Goal: Information Seeking & Learning: Find specific page/section

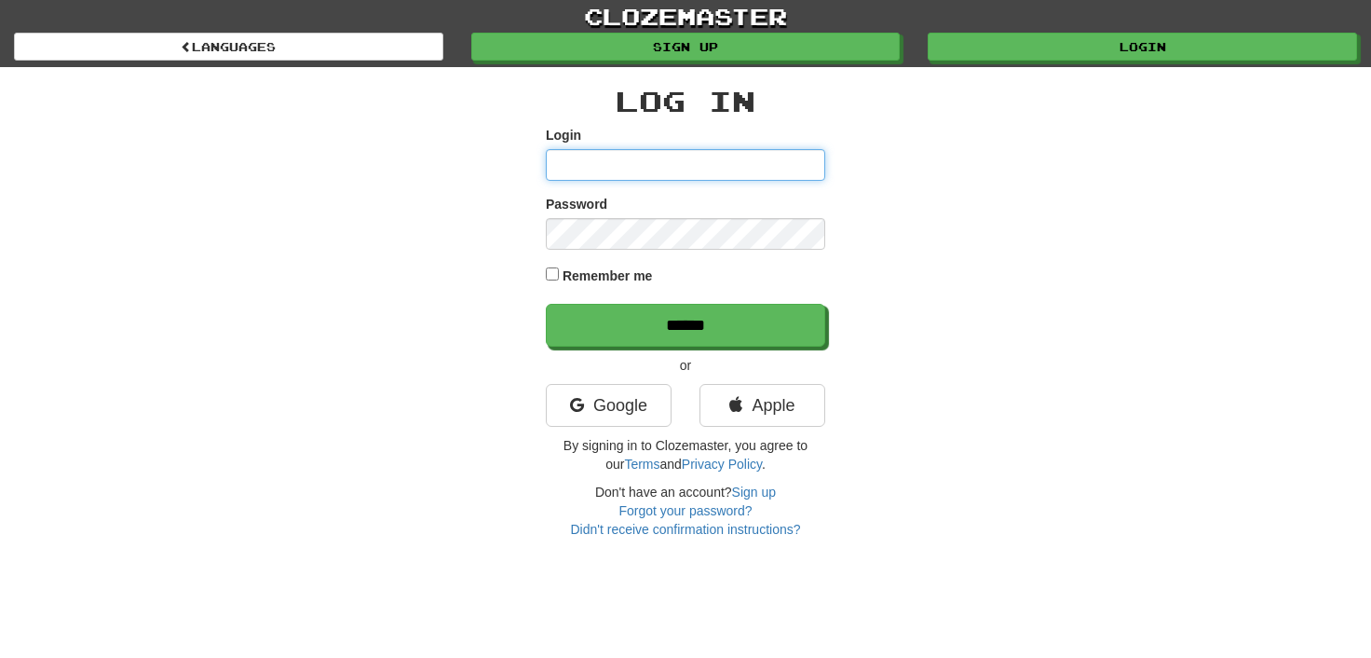
type input "**********"
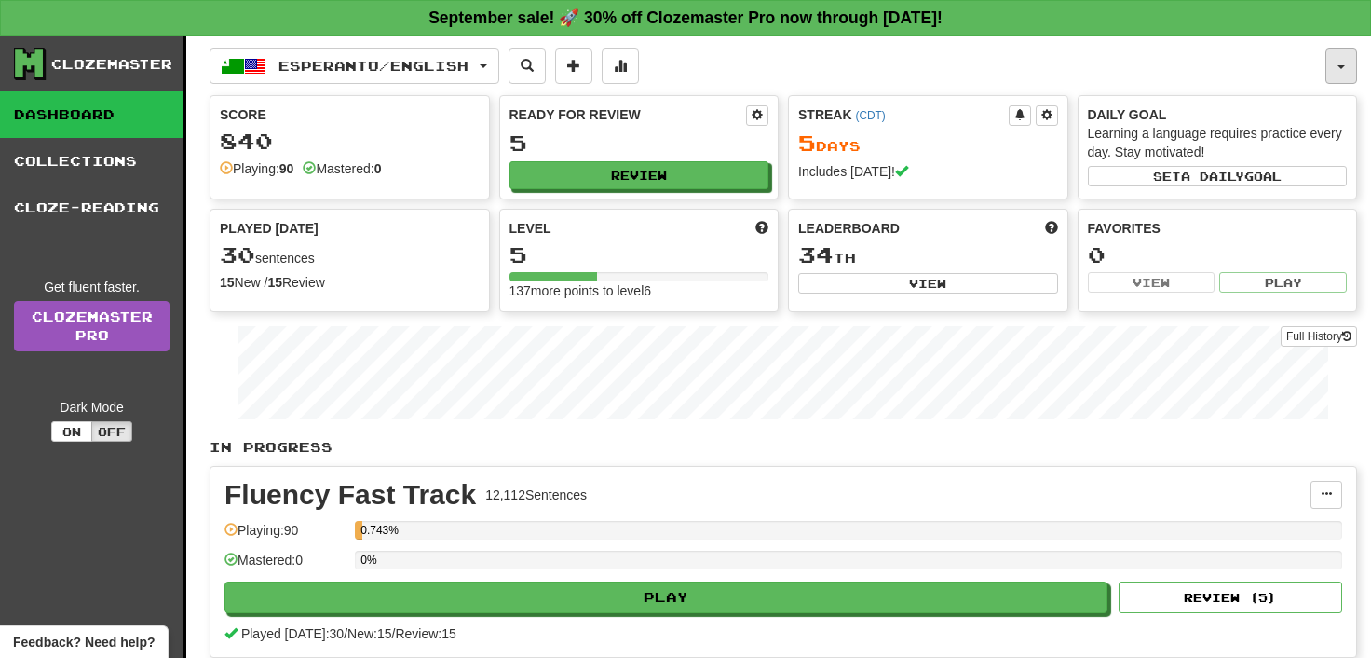
click at [1342, 63] on button "button" at bounding box center [1342, 65] width 32 height 35
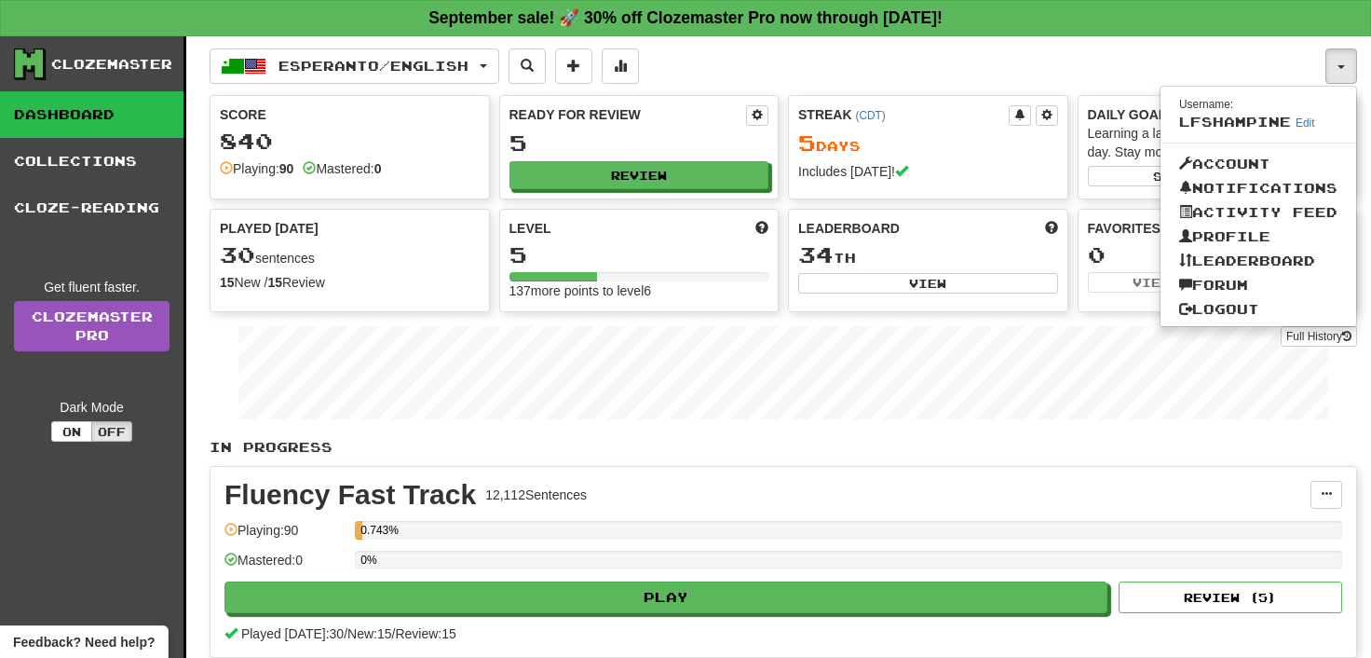
click at [47, 551] on div "Clozemaster Dashboard Collections Cloze-Reading Get fluent faster. Clozemaster …" at bounding box center [93, 400] width 186 height 729
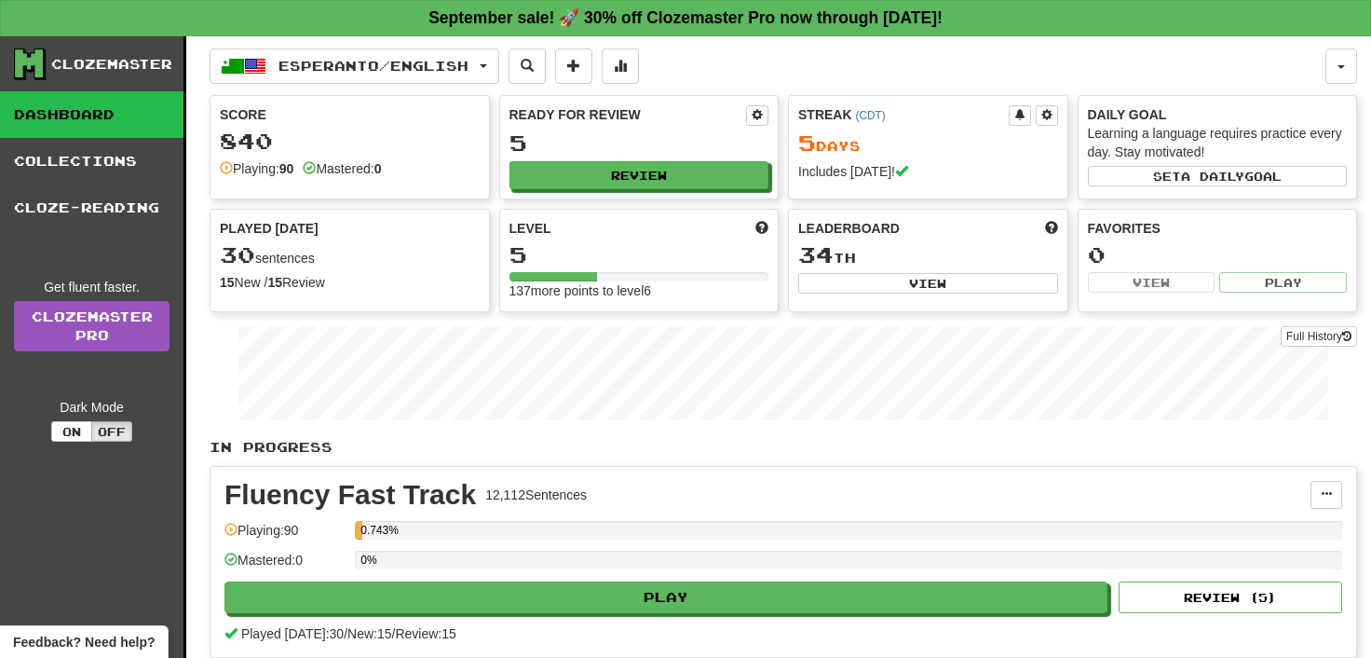
click at [98, 640] on span "Feedback? Need help?" at bounding box center [84, 642] width 142 height 19
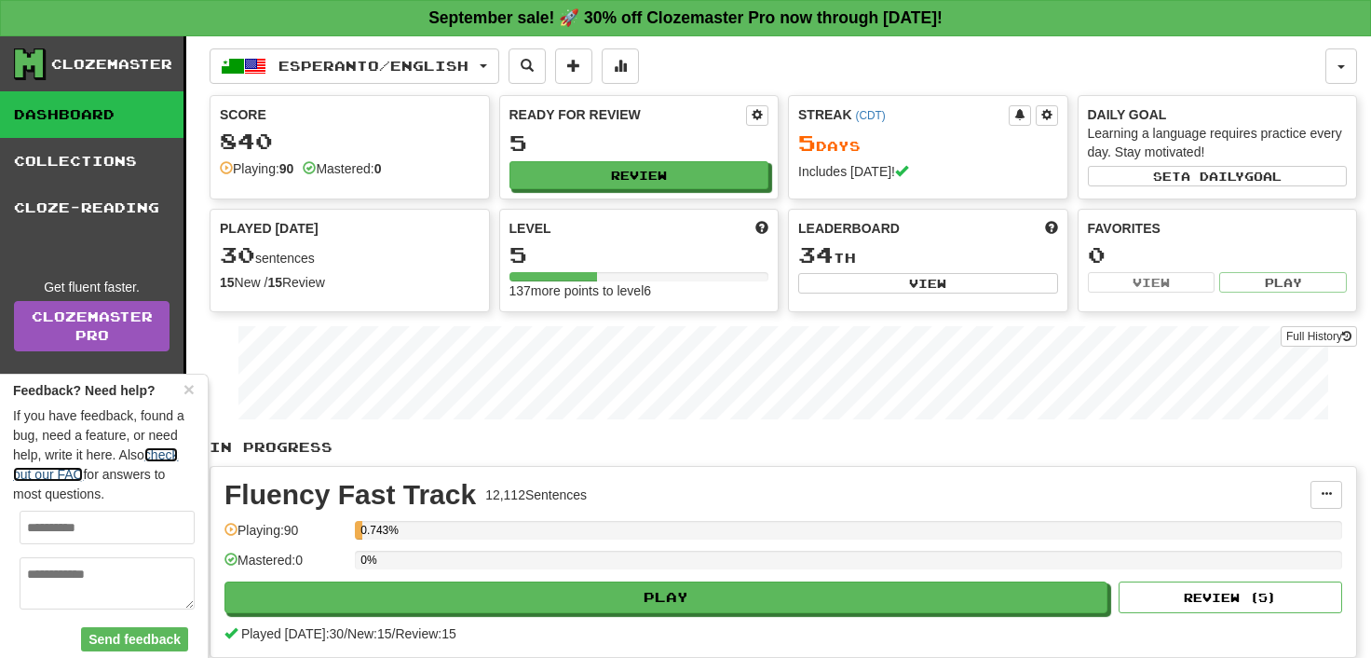
click at [170, 461] on link "check out our FAQ" at bounding box center [95, 464] width 165 height 34
click at [1342, 60] on button "button" at bounding box center [1342, 65] width 32 height 35
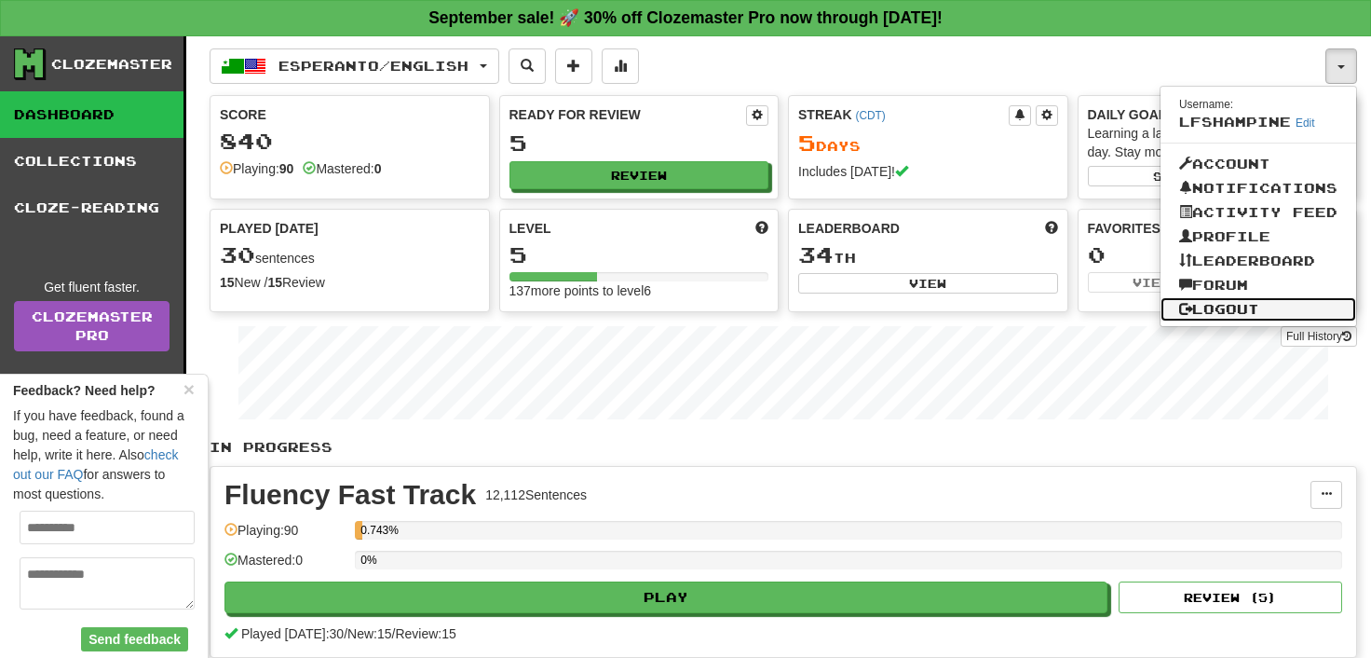
click at [1244, 305] on link "Logout" at bounding box center [1259, 309] width 196 height 24
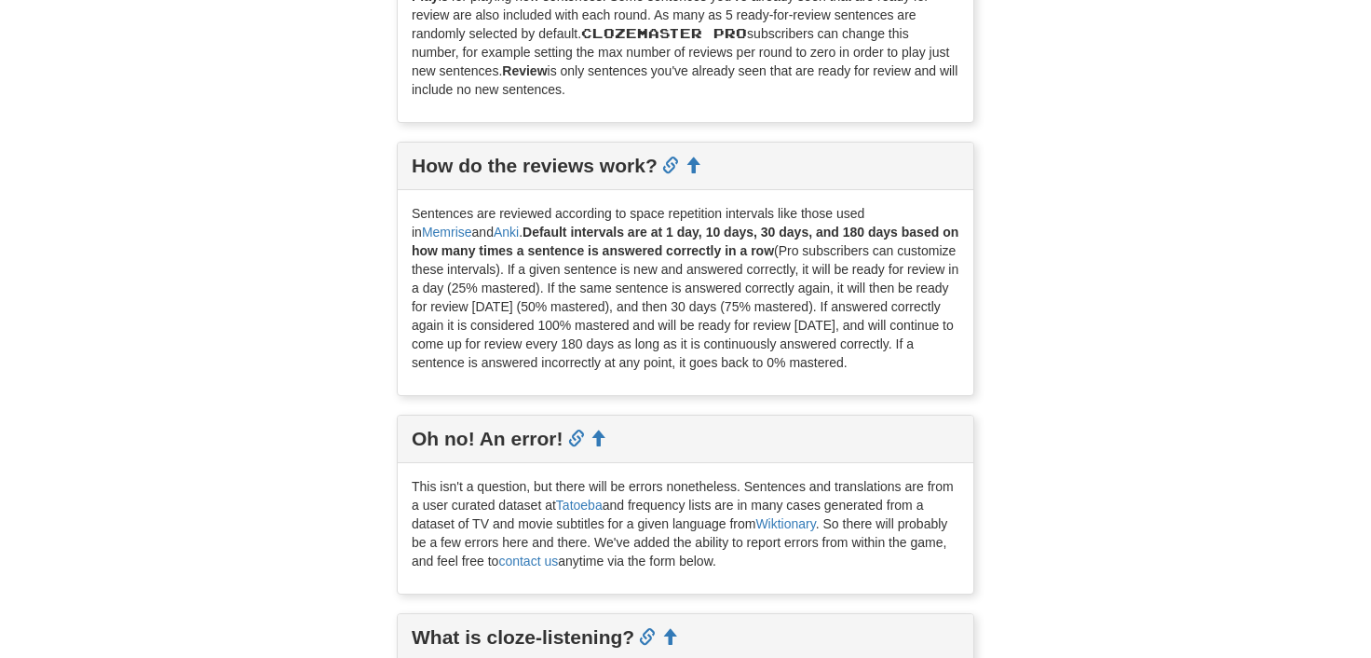
scroll to position [2159, 0]
